Goal: Find specific page/section: Find specific page/section

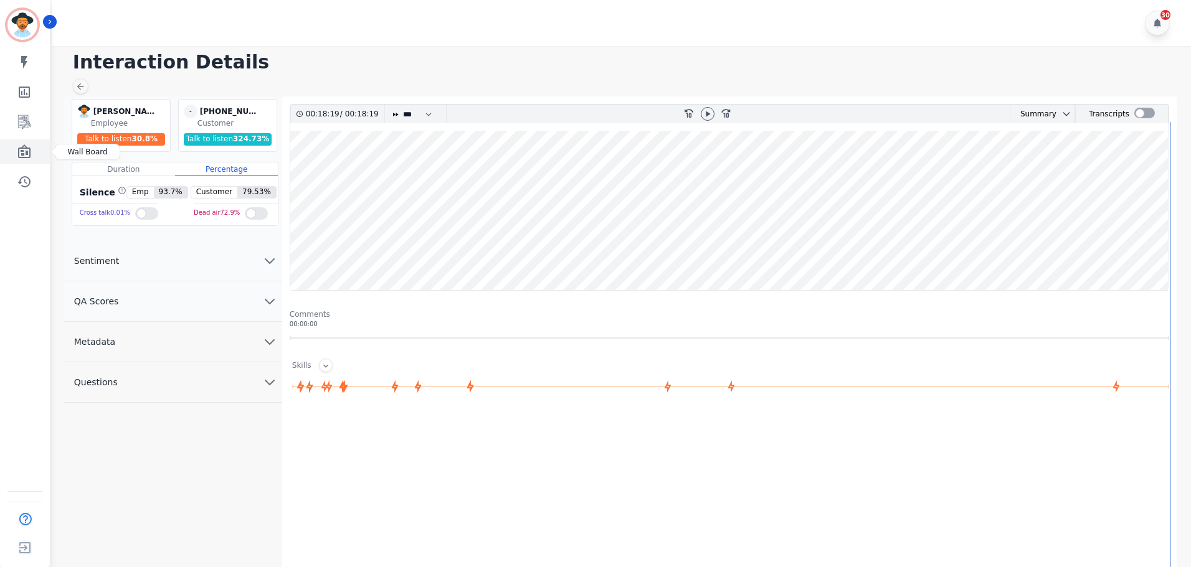
click at [20, 153] on icon "Sidebar" at bounding box center [24, 151] width 15 height 15
